Goal: Information Seeking & Learning: Learn about a topic

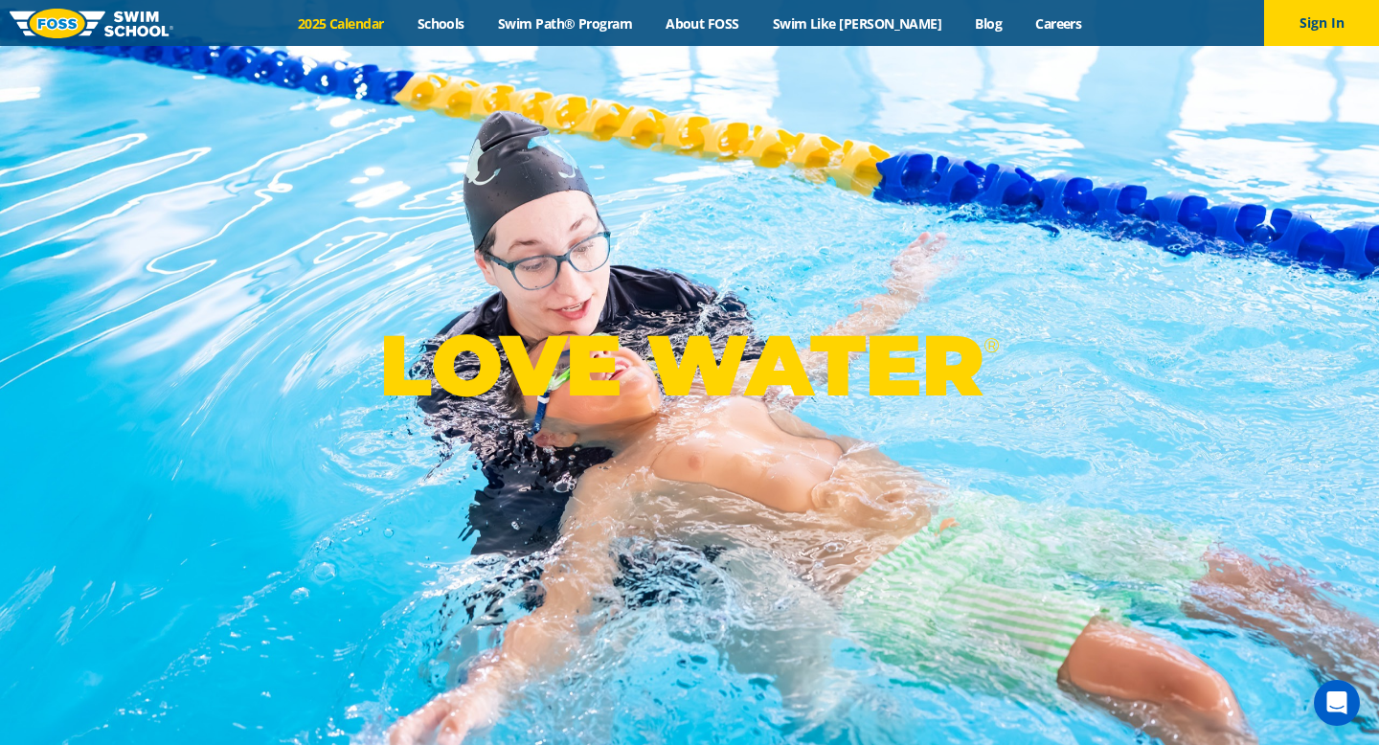
click at [390, 30] on link "2025 Calendar" at bounding box center [341, 23] width 120 height 18
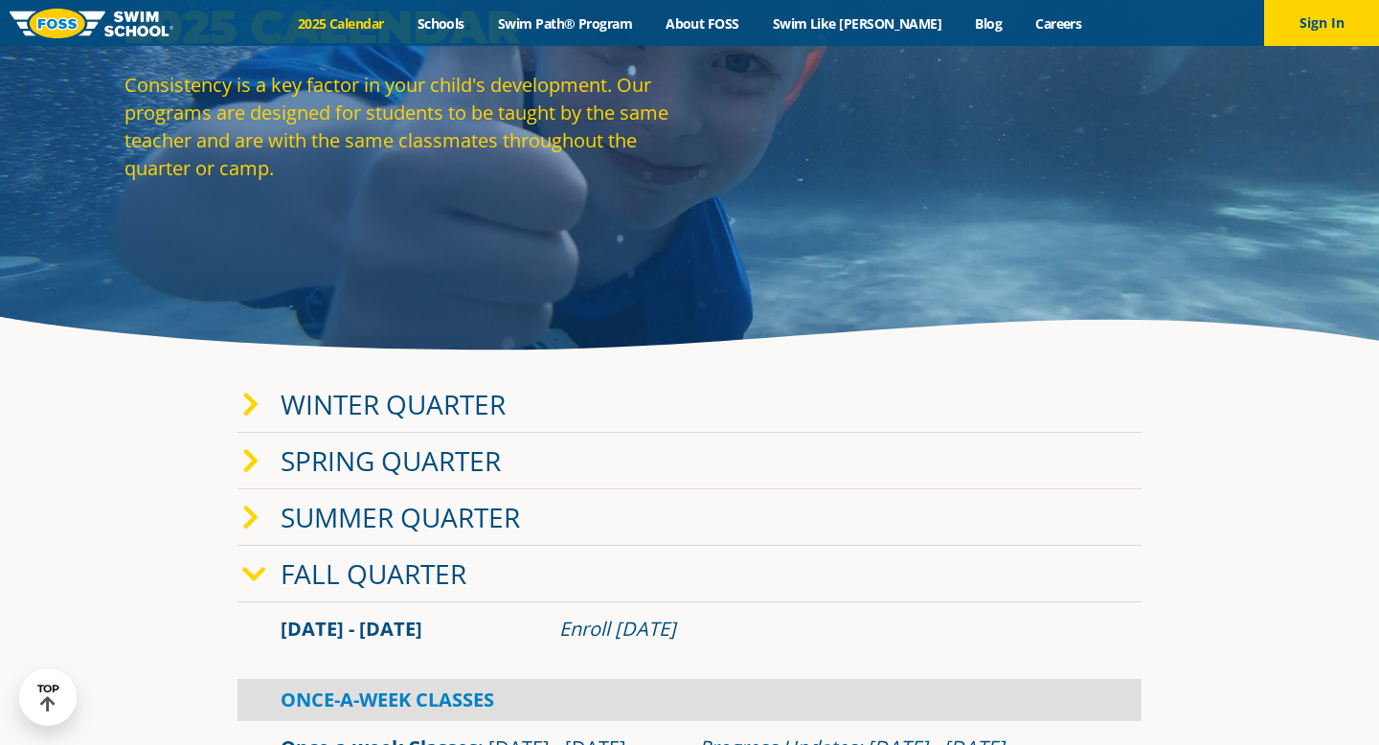
scroll to position [229, 0]
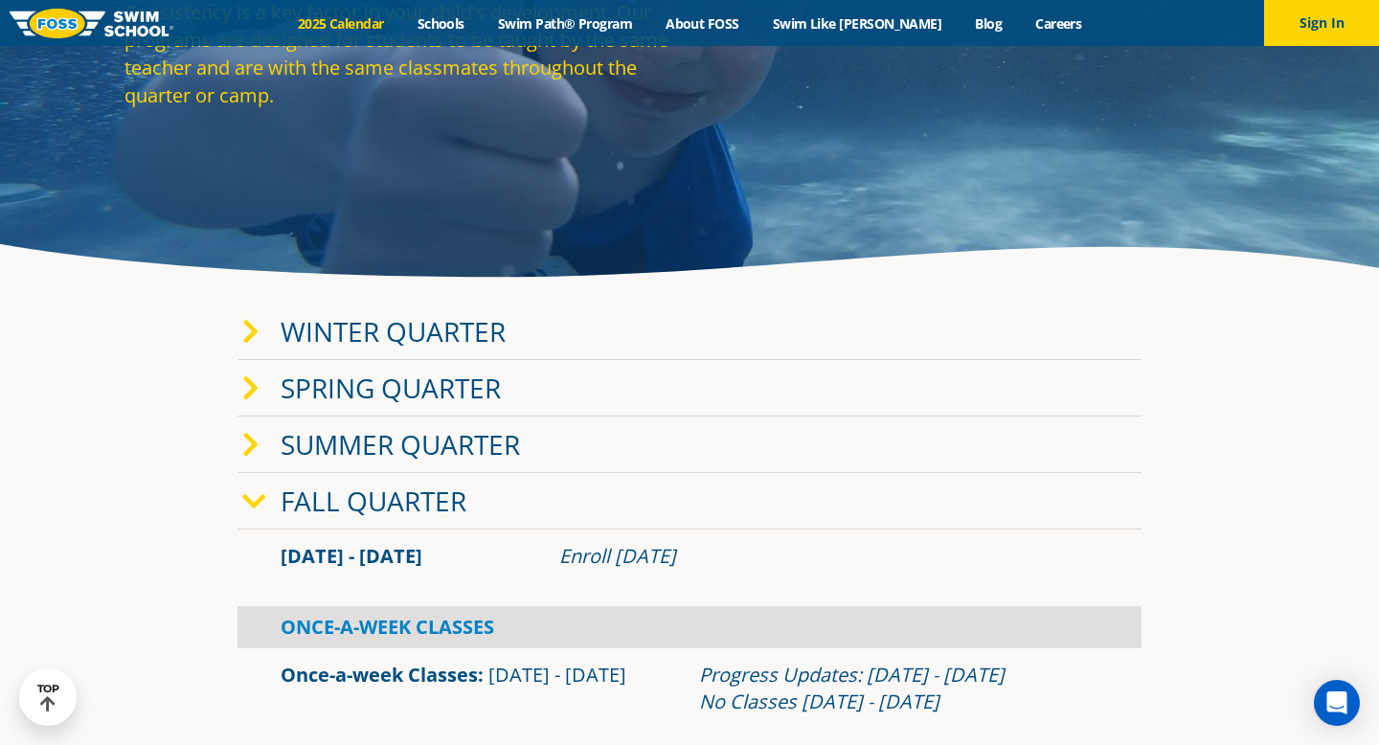
click at [260, 503] on icon at bounding box center [254, 502] width 24 height 27
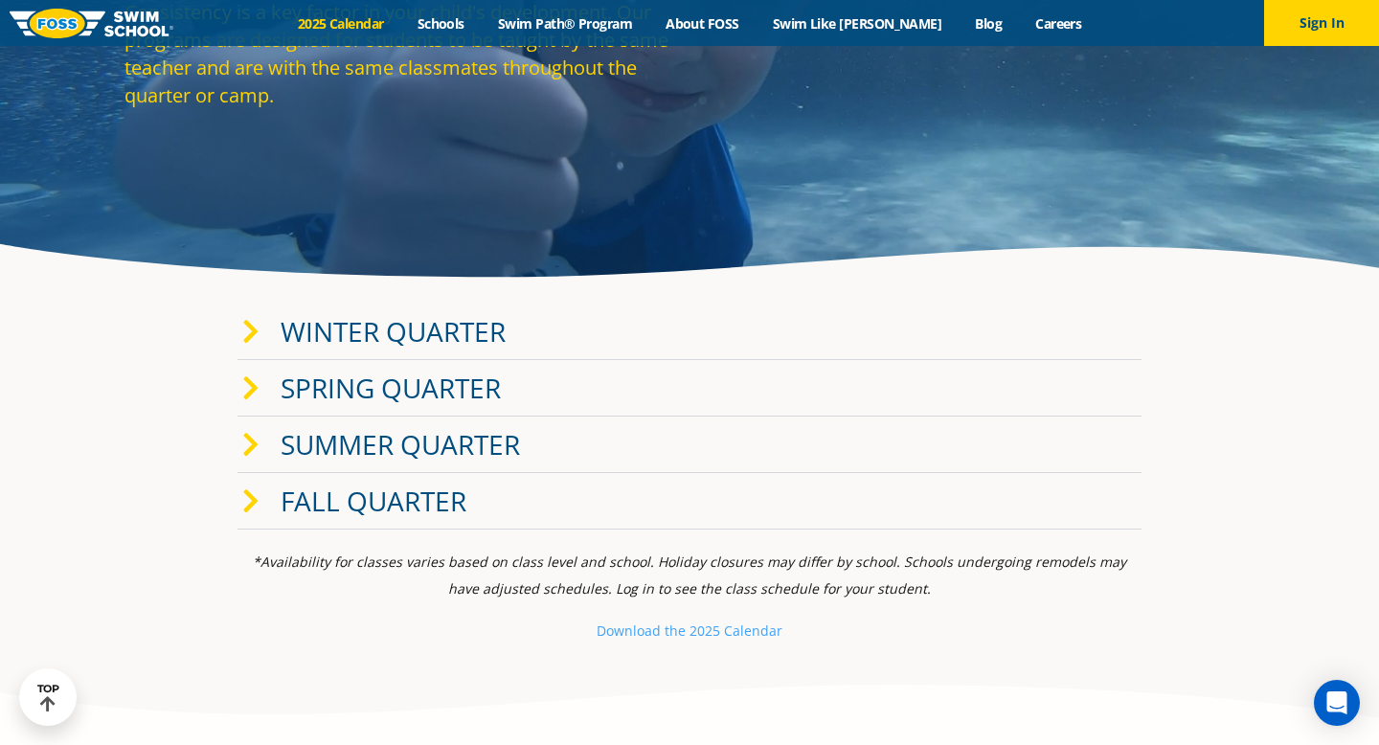
click at [260, 503] on span at bounding box center [261, 502] width 38 height 28
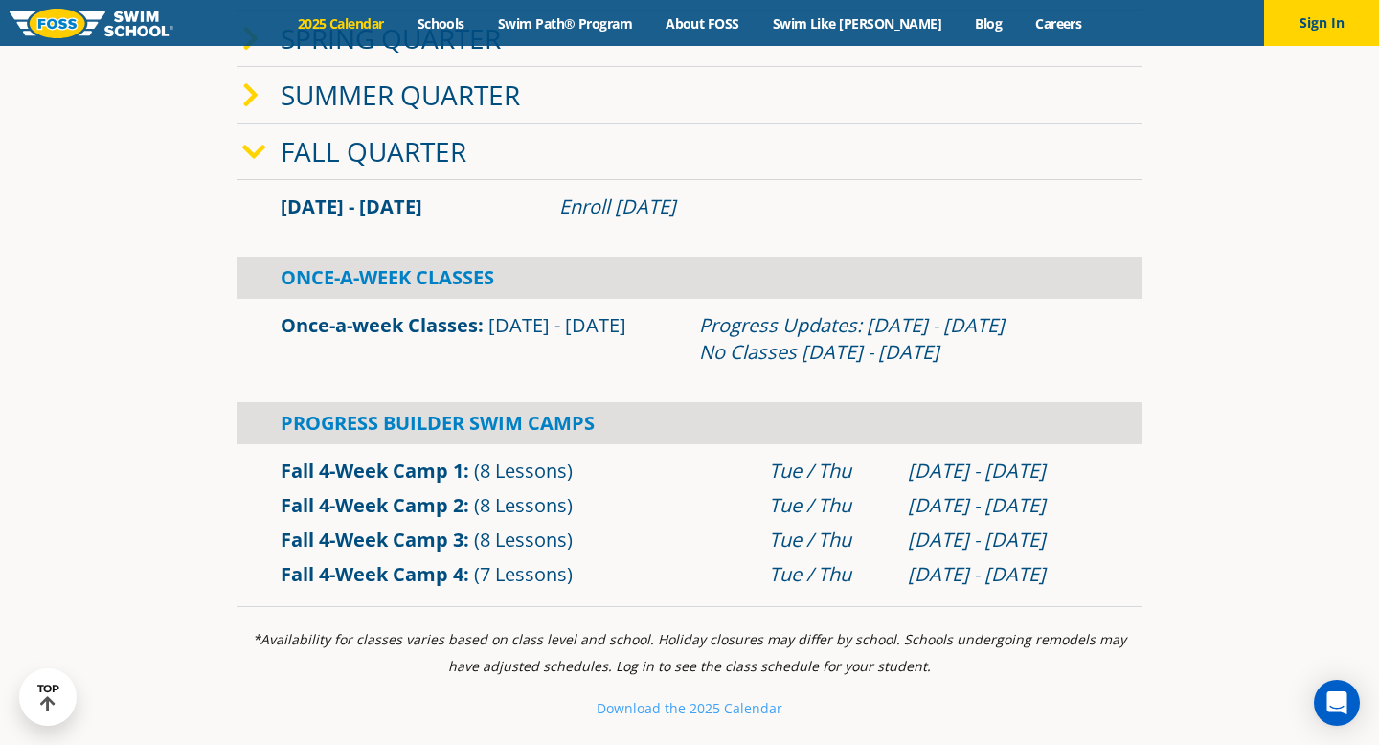
scroll to position [594, 0]
